Goal: Information Seeking & Learning: Check status

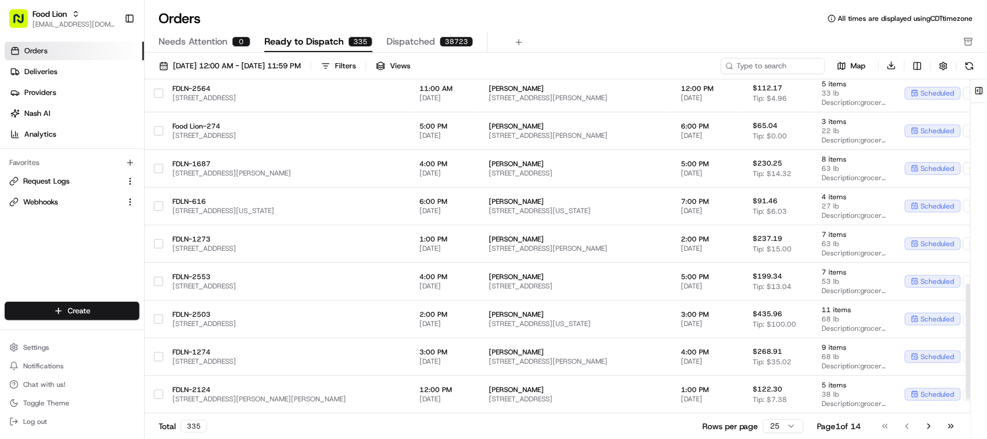
scroll to position [633, 0]
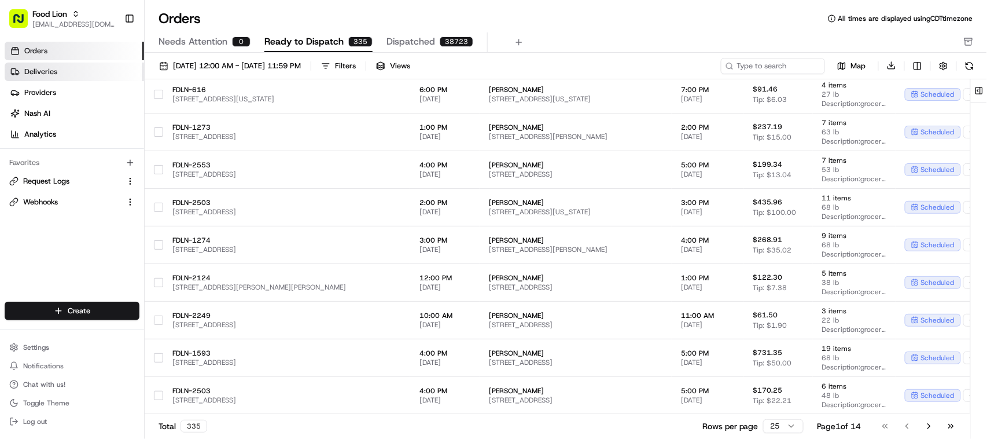
click at [41, 72] on span "Deliveries" at bounding box center [40, 72] width 33 height 10
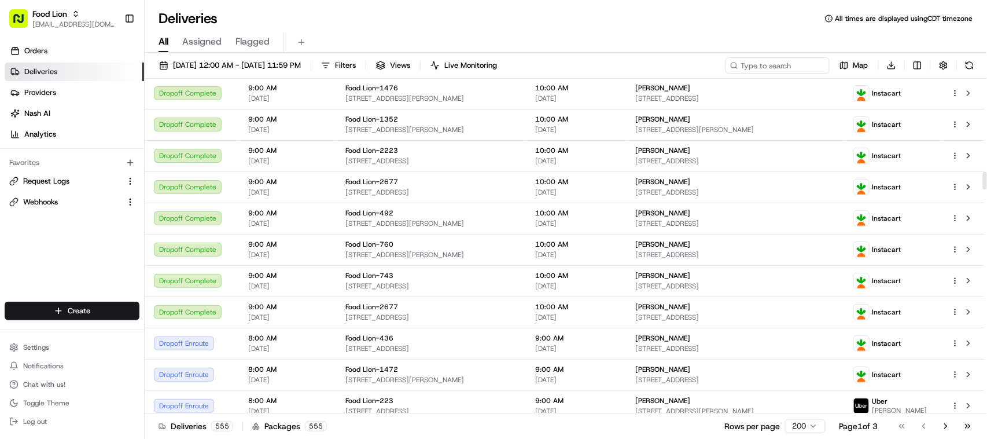
scroll to position [1389, 0]
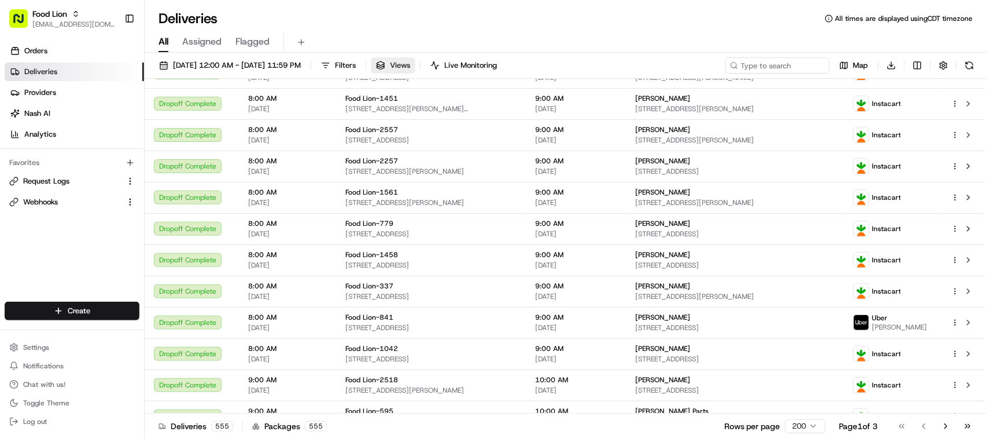
click at [410, 66] on span "Views" at bounding box center [400, 65] width 20 height 10
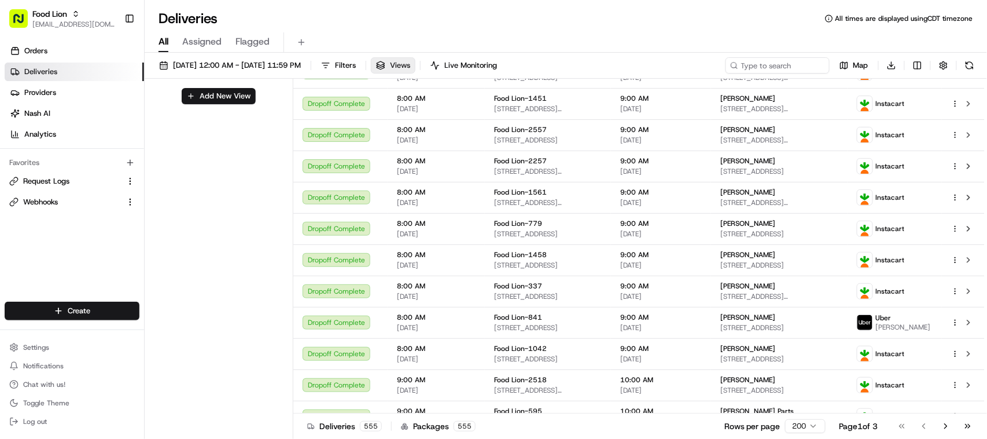
click at [410, 66] on span "Views" at bounding box center [400, 65] width 20 height 10
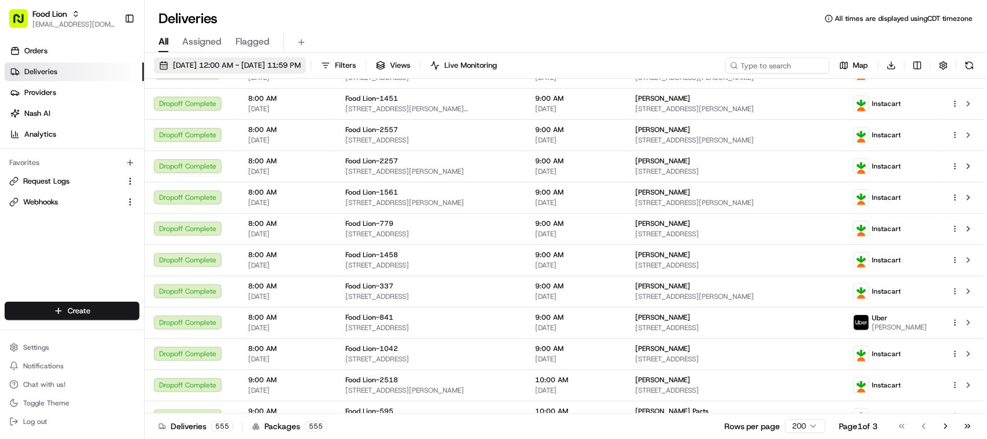
click at [230, 64] on span "[DATE] 12:00 AM - [DATE] 11:59 PM" at bounding box center [237, 65] width 128 height 10
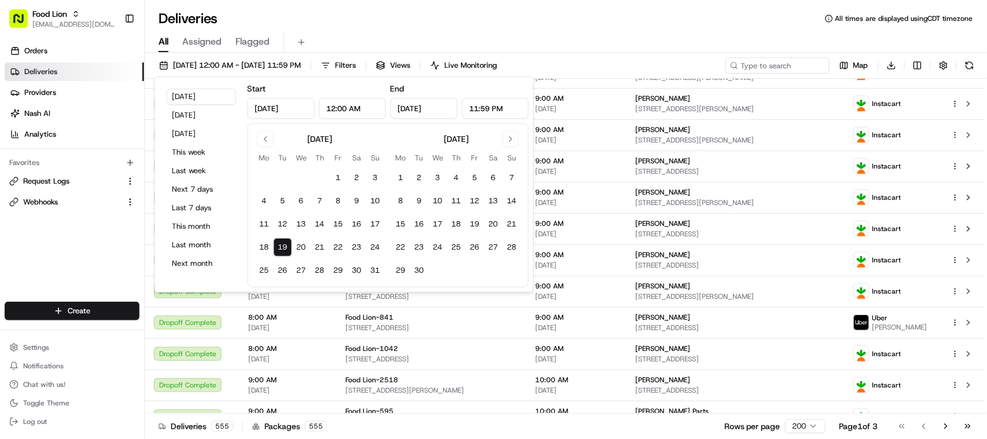
click at [399, 17] on div "Deliveries All times are displayed using CDT timezone" at bounding box center [566, 18] width 842 height 19
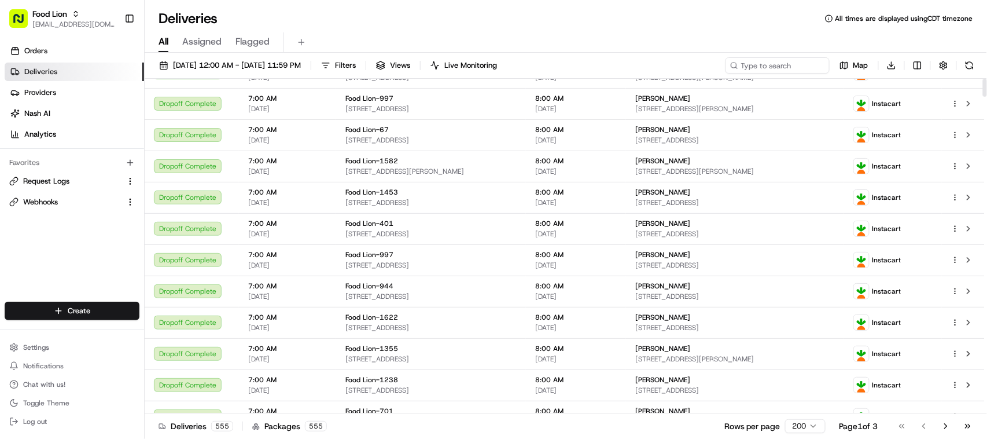
scroll to position [0, 0]
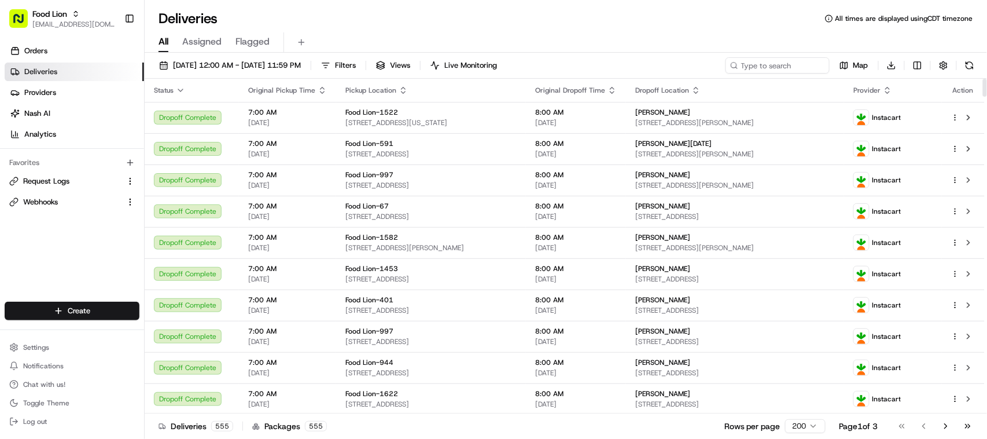
click at [176, 91] on icon "button" at bounding box center [180, 90] width 9 height 9
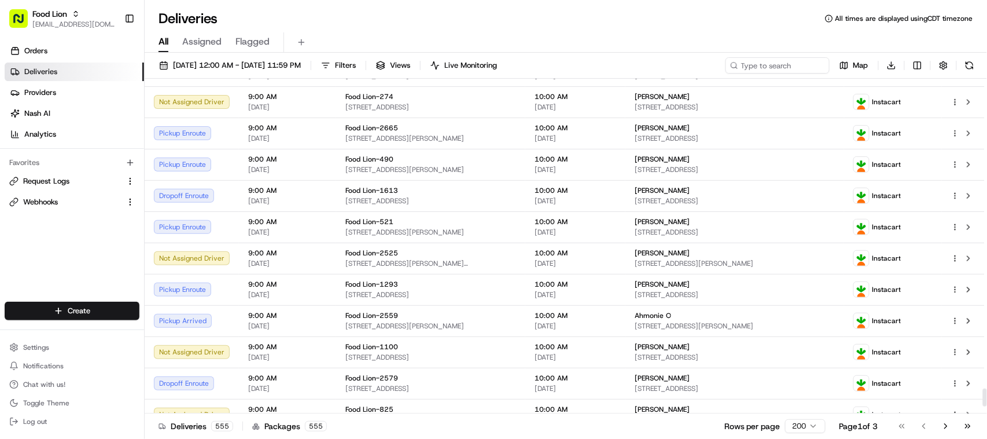
scroll to position [5943, 0]
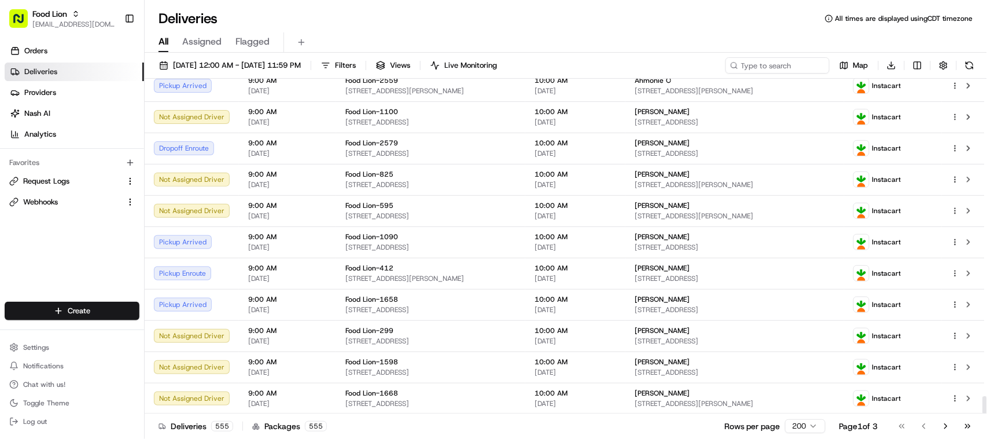
click at [815, 429] on html "Food Lion [EMAIL_ADDRESS][DOMAIN_NAME] Toggle Sidebar Orders Deliveries Provide…" at bounding box center [493, 219] width 987 height 439
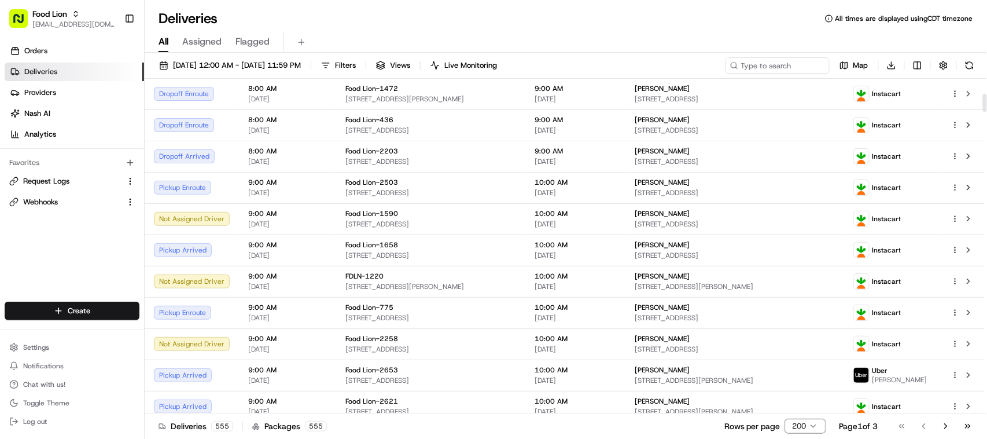
scroll to position [0, 0]
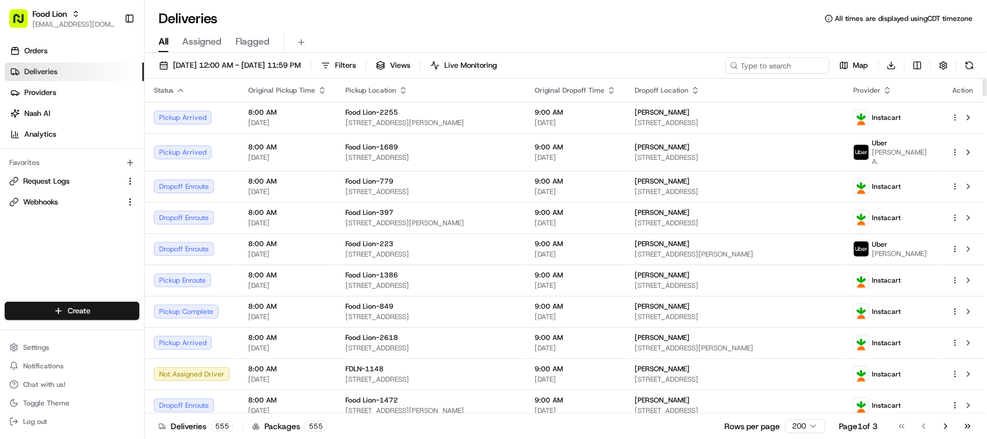
click at [181, 89] on icon "button" at bounding box center [180, 90] width 5 height 2
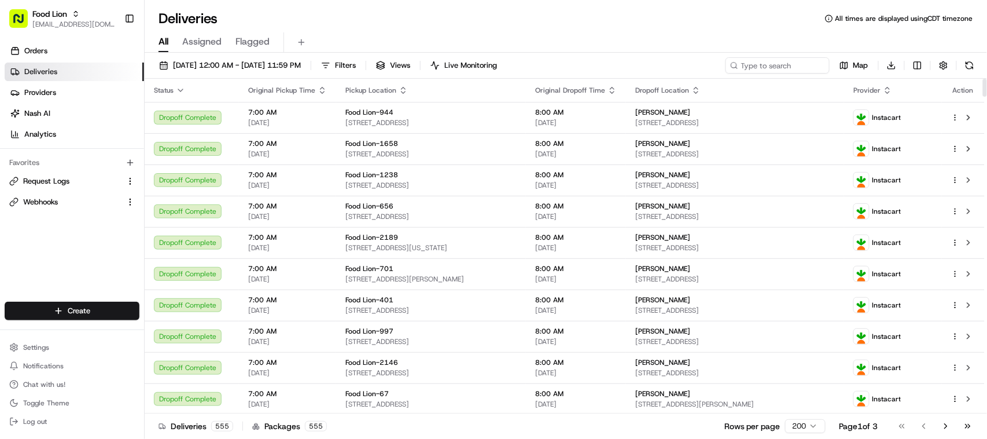
click at [890, 88] on icon "button" at bounding box center [888, 88] width 4 height 2
click at [887, 102] on button "Provider (A-Z)" at bounding box center [901, 105] width 79 height 14
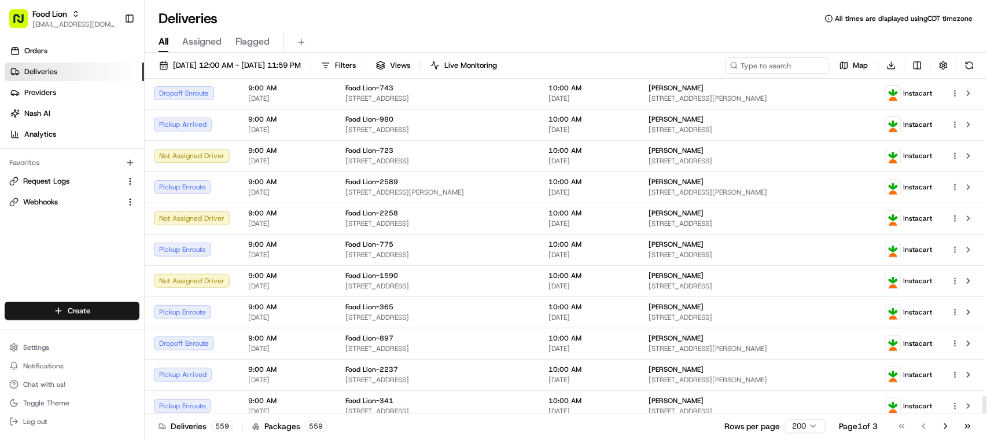
scroll to position [5937, 0]
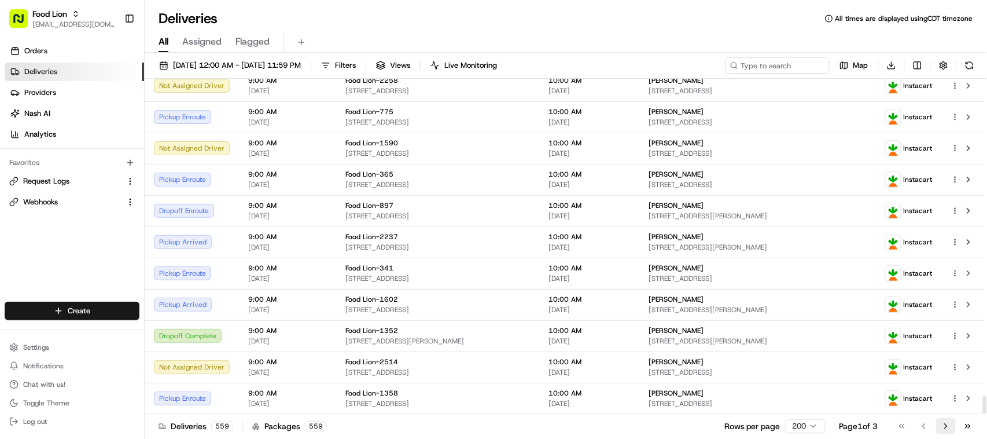
click at [948, 426] on button "Go to next page" at bounding box center [946, 426] width 20 height 16
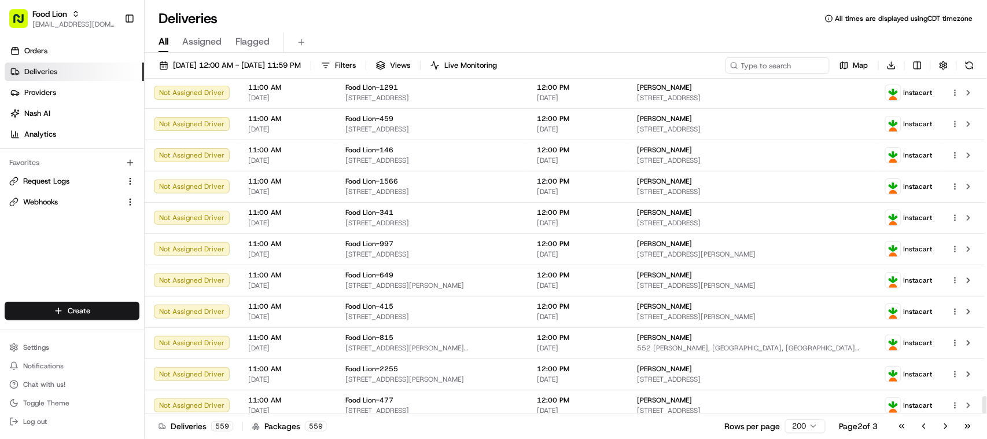
scroll to position [5937, 0]
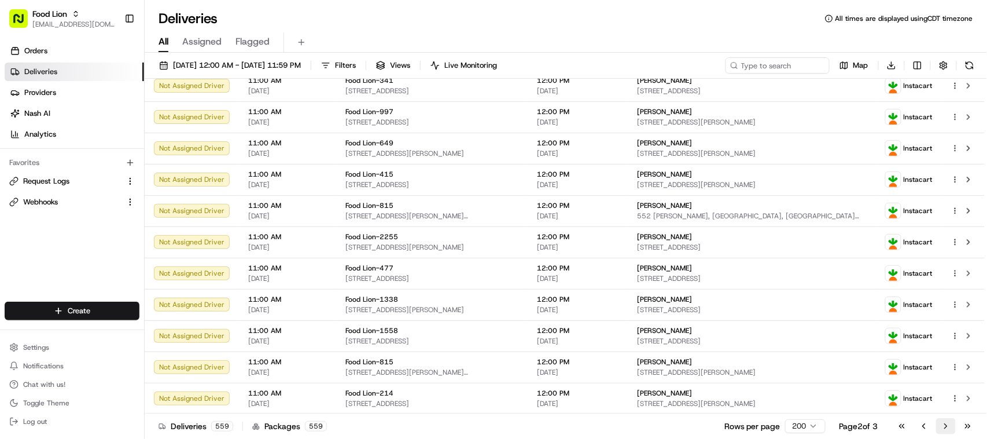
click at [947, 428] on button "Go to next page" at bounding box center [946, 426] width 20 height 16
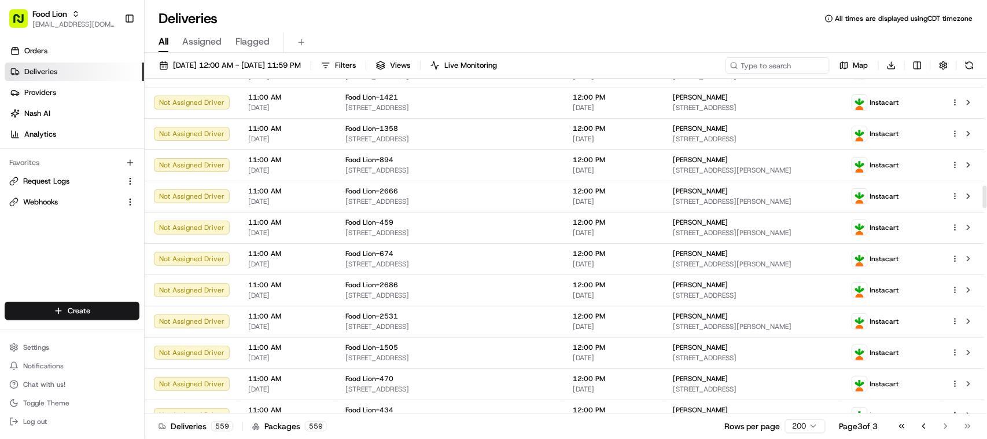
scroll to position [1577, 0]
